Goal: Find contact information

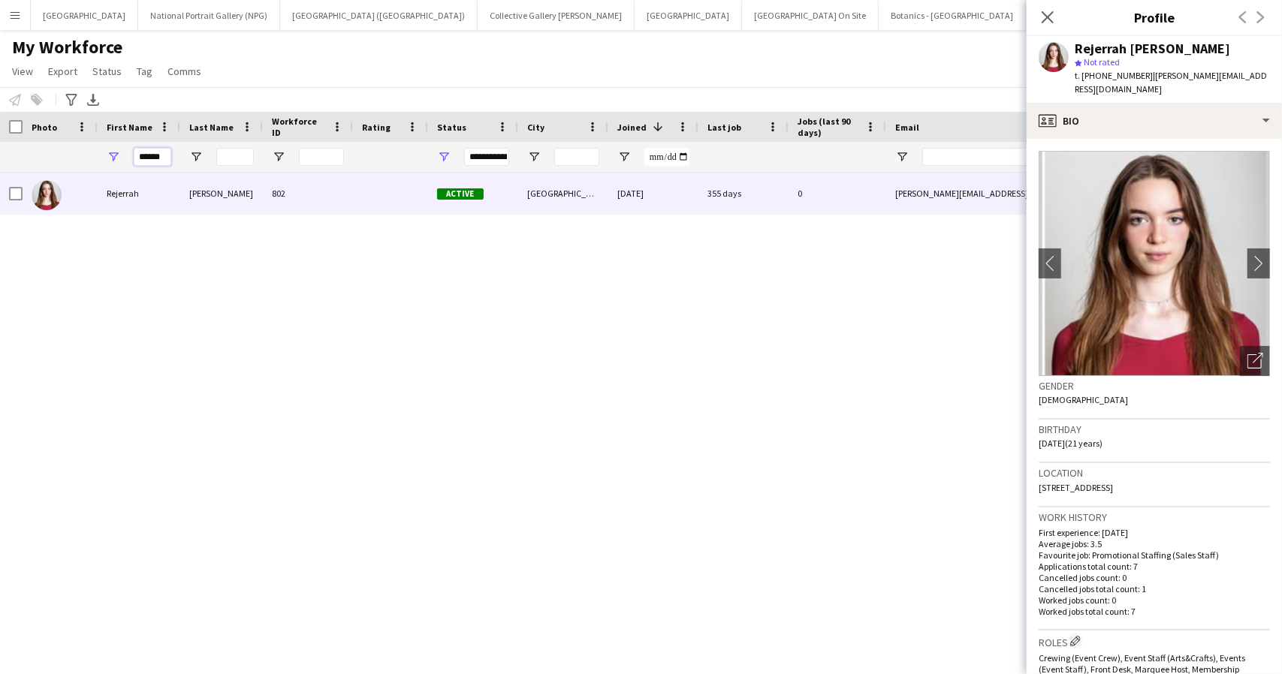
click at [146, 161] on input "******" at bounding box center [153, 157] width 38 height 18
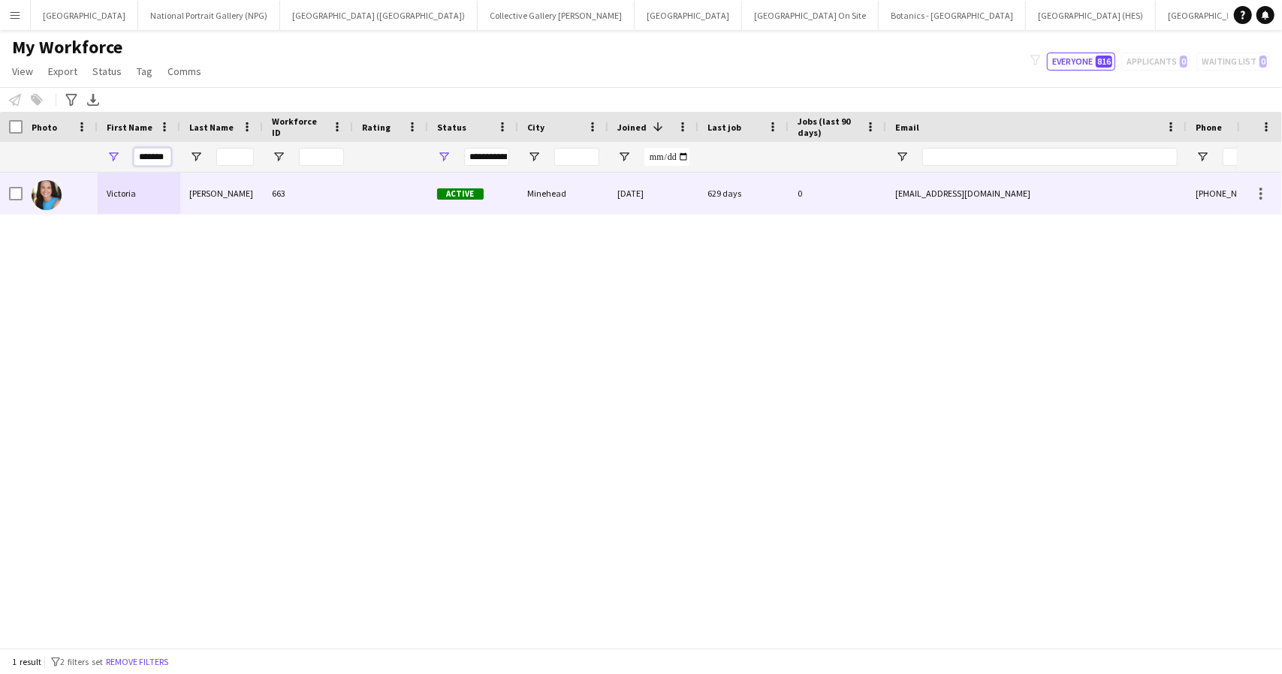
type input "*******"
click at [150, 193] on div "Victoria" at bounding box center [139, 193] width 83 height 41
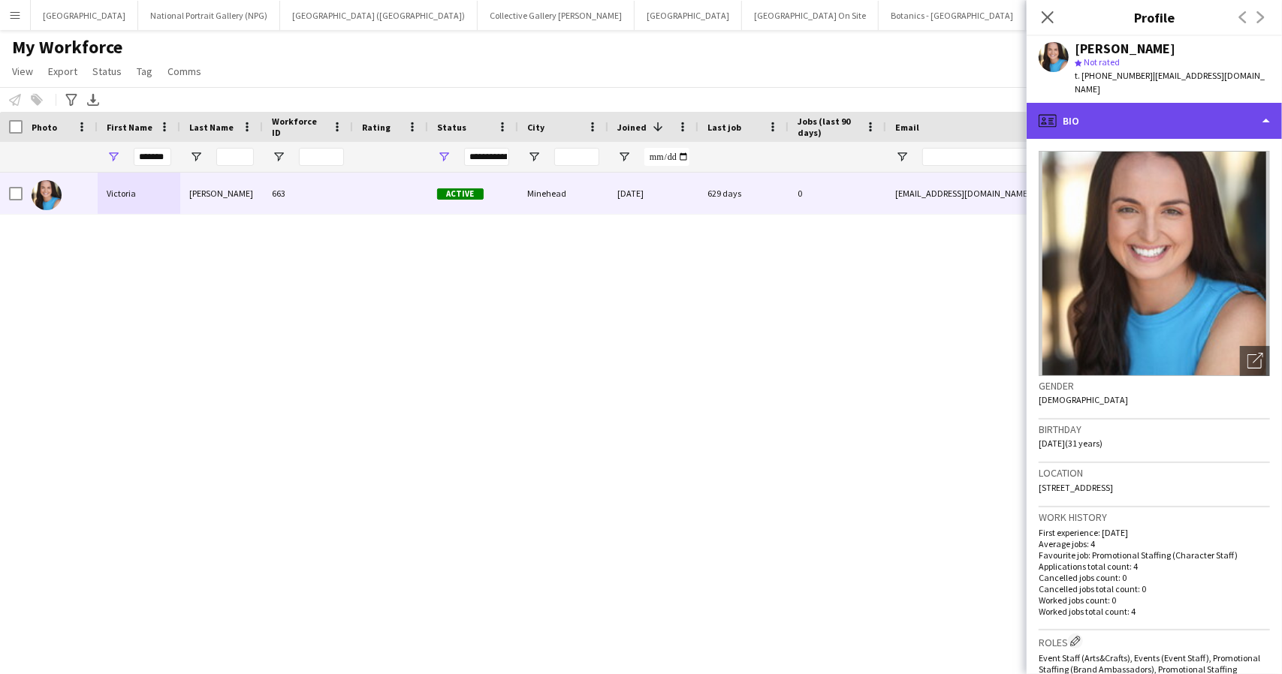
click at [1153, 105] on div "profile Bio" at bounding box center [1153, 121] width 255 height 36
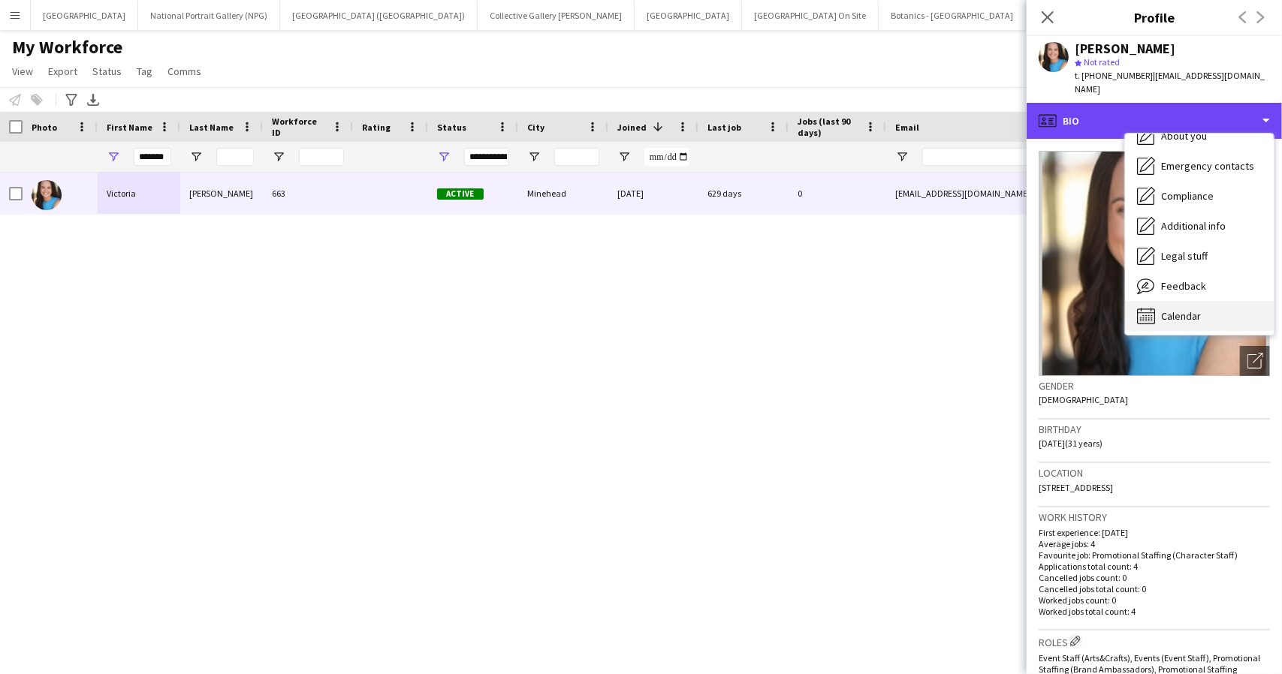
scroll to position [111, 0]
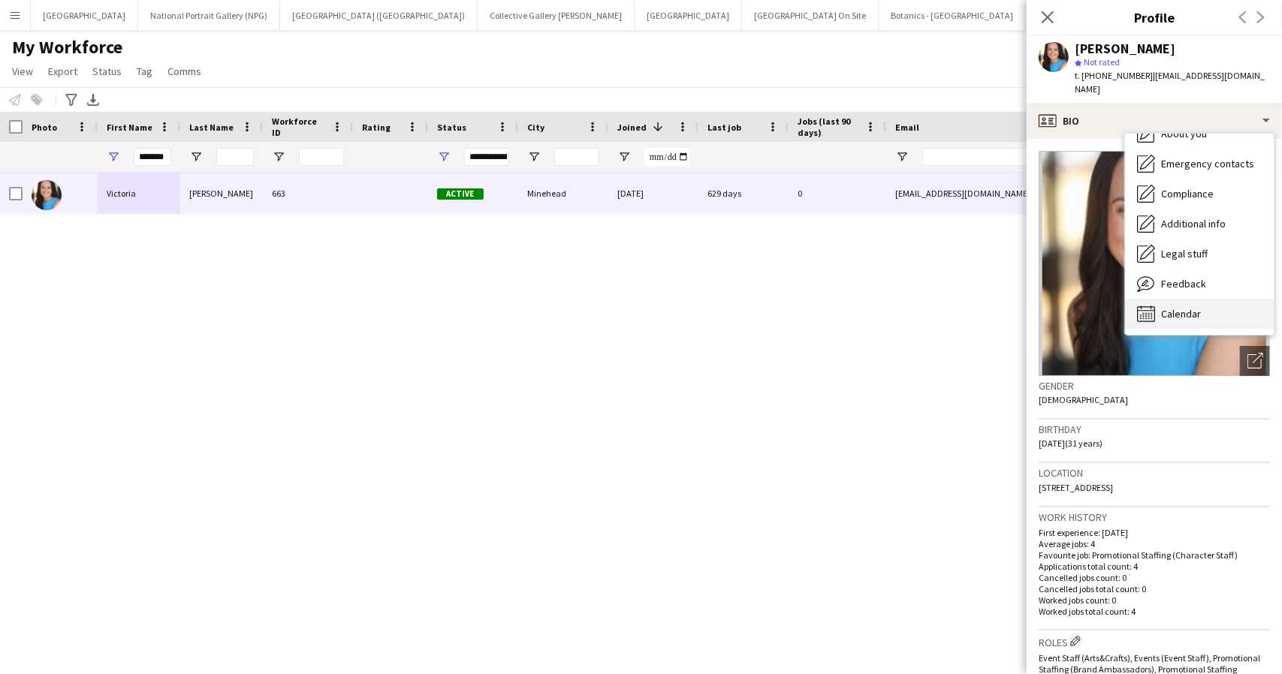
click at [1176, 307] on span "Calendar" at bounding box center [1181, 314] width 40 height 14
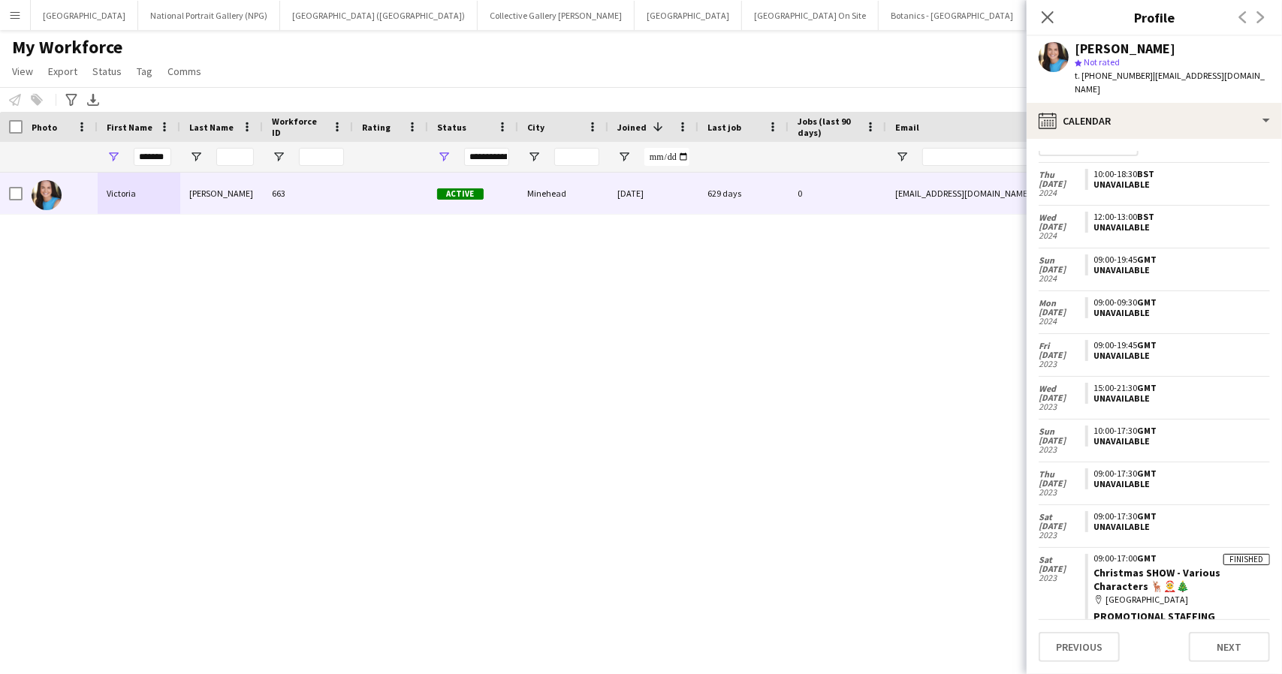
scroll to position [125, 0]
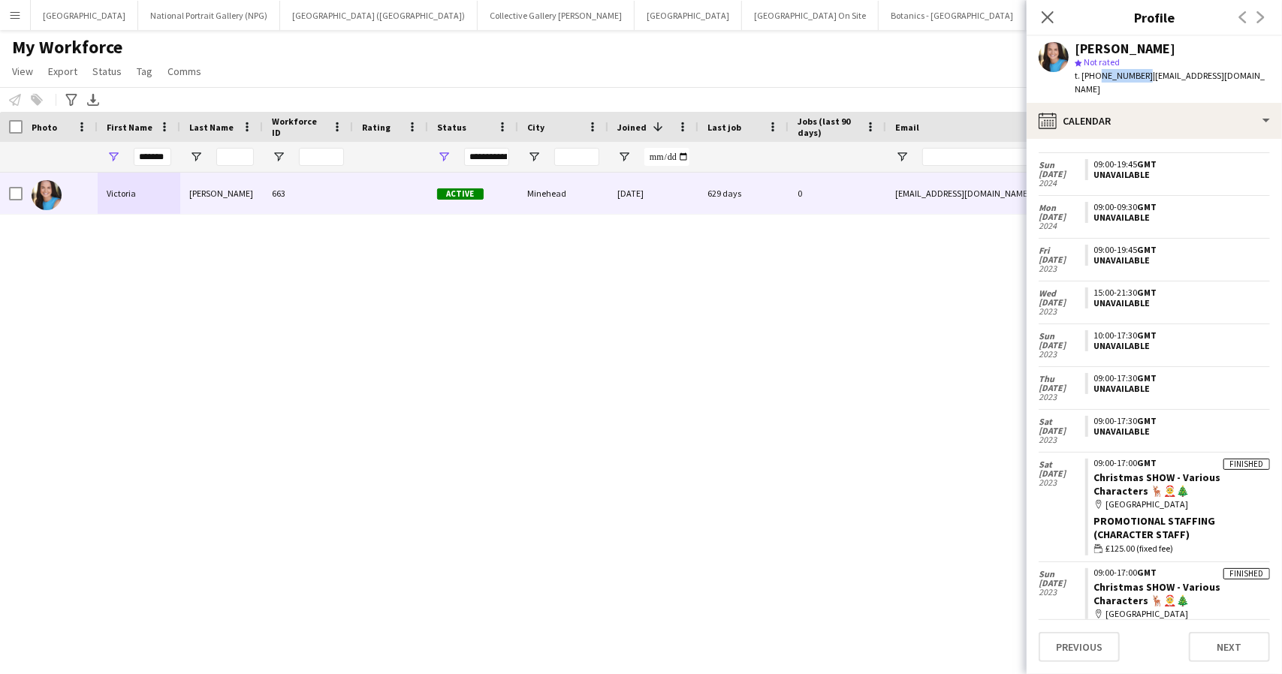
drag, startPoint x: 1095, startPoint y: 76, endPoint x: 1138, endPoint y: 78, distance: 43.6
click at [1138, 78] on span "t. [PHONE_NUMBER]" at bounding box center [1113, 75] width 78 height 11
copy span "7728758746"
drag, startPoint x: 1147, startPoint y: 76, endPoint x: 1258, endPoint y: 87, distance: 110.9
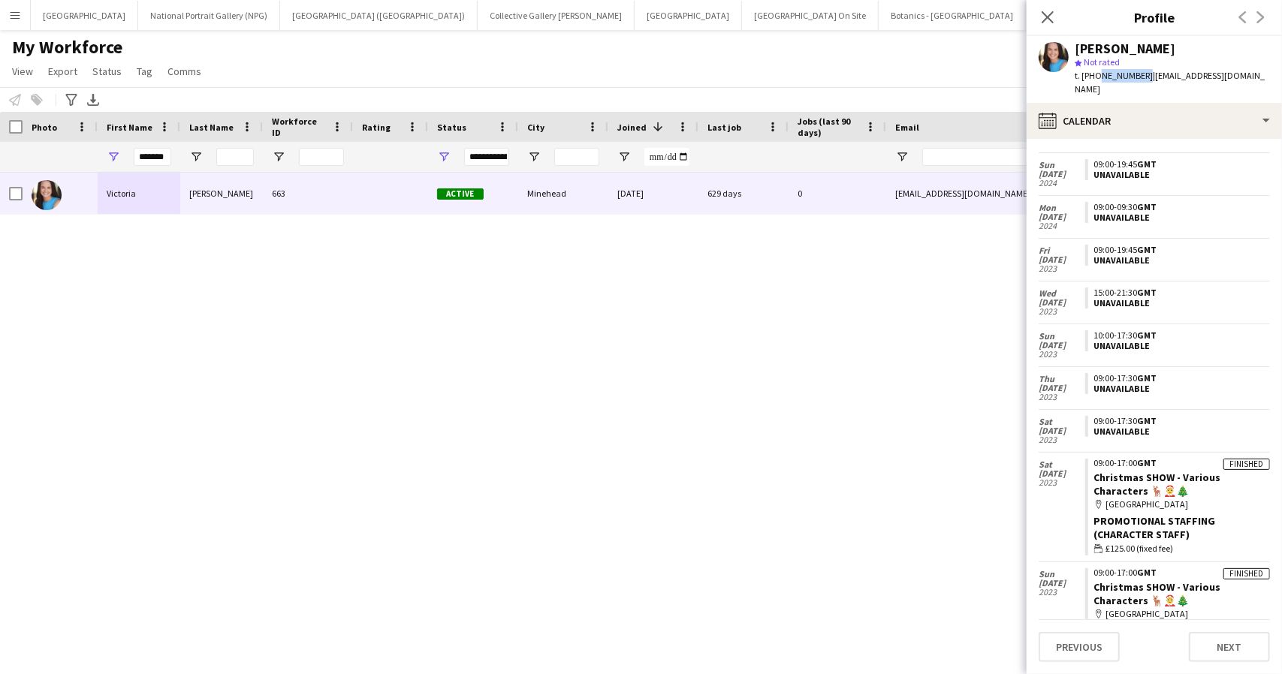
click at [1258, 87] on div "[PERSON_NAME] star Not rated t. [PHONE_NUMBER] | [EMAIL_ADDRESS][DOMAIN_NAME]" at bounding box center [1153, 69] width 255 height 67
copy span "[EMAIL_ADDRESS][DOMAIN_NAME]"
